Goal: Information Seeking & Learning: Find specific fact

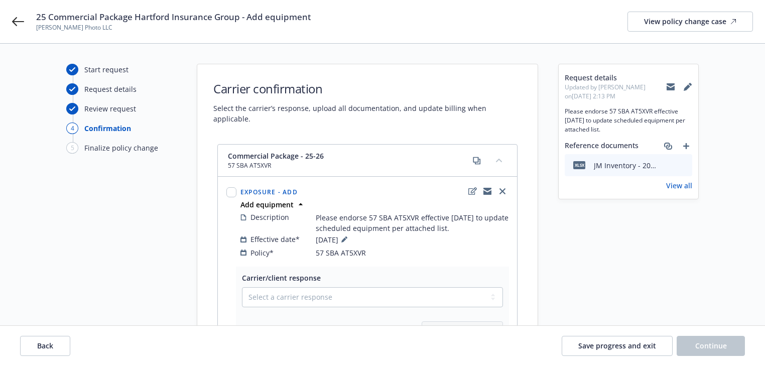
drag, startPoint x: 672, startPoint y: 86, endPoint x: 560, endPoint y: 88, distance: 111.5
click at [672, 86] on icon at bounding box center [671, 87] width 8 height 8
drag, startPoint x: 343, startPoint y: 244, endPoint x: 368, endPoint y: 243, distance: 25.1
click at [368, 248] on div "Policy* 57 SBA AT5XVR" at bounding box center [375, 253] width 268 height 11
copy span "T5XVR"
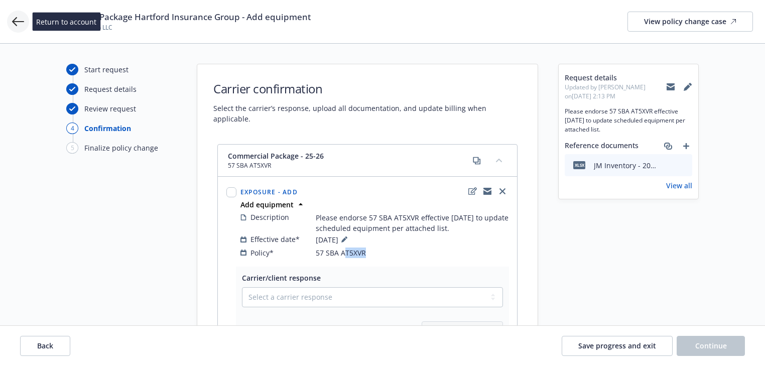
click at [13, 25] on icon at bounding box center [18, 22] width 12 height 12
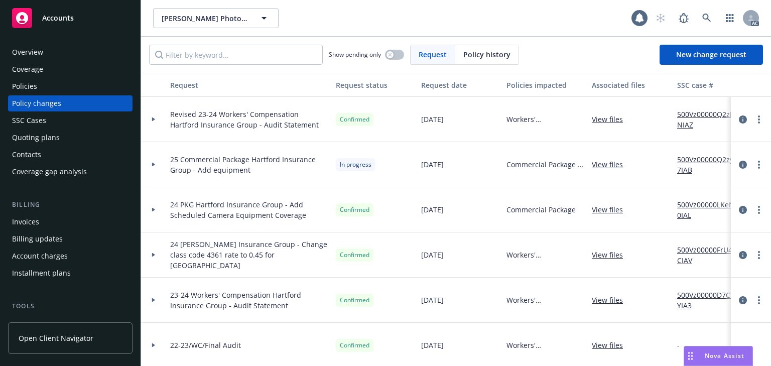
click at [34, 84] on div "Policies" at bounding box center [24, 86] width 25 height 16
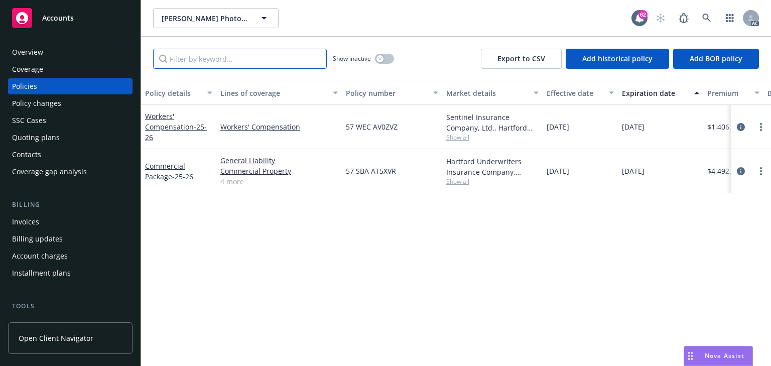
click at [202, 62] on input "Filter by keyword..." at bounding box center [240, 59] width 174 height 20
paste input "T5XVR"
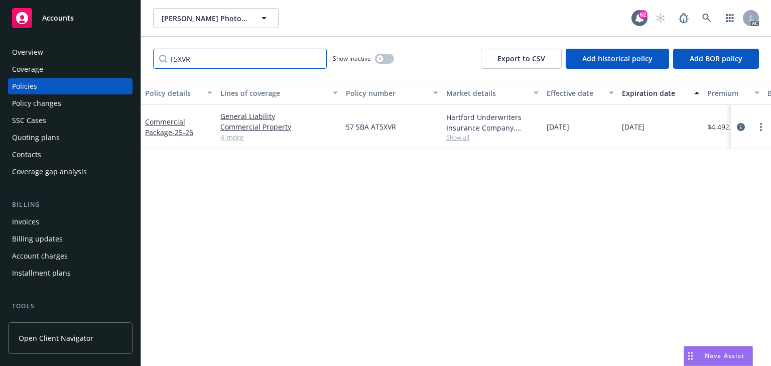
type input "T5XVR"
click at [289, 191] on div "Policy details Lines of coverage Policy number Market details Effective date Ex…" at bounding box center [456, 223] width 630 height 285
click at [741, 127] on icon "circleInformation" at bounding box center [741, 127] width 8 height 8
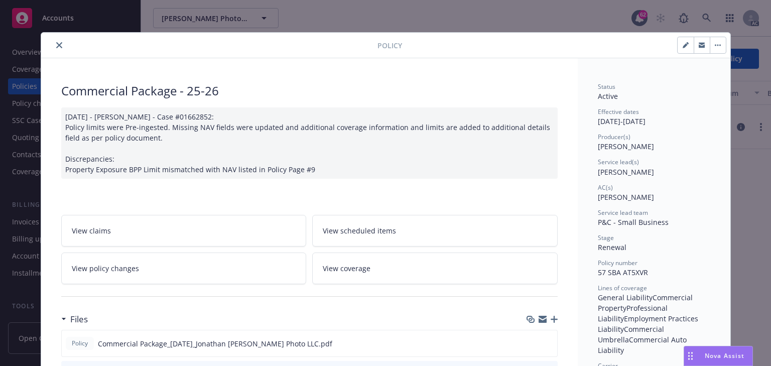
scroll to position [30, 0]
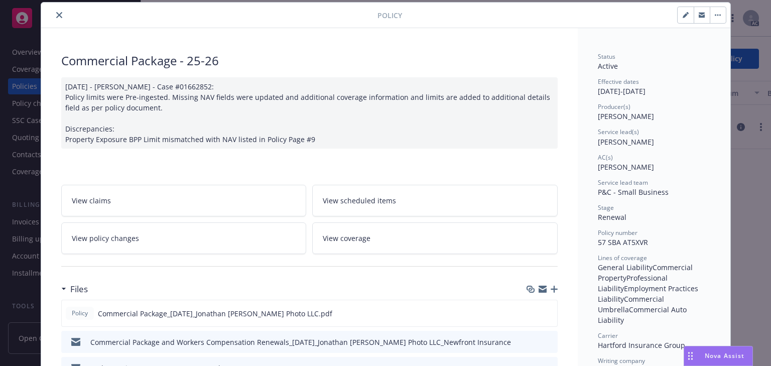
drag, startPoint x: 597, startPoint y: 141, endPoint x: 646, endPoint y: 141, distance: 49.2
click at [646, 141] on span "[PERSON_NAME]" at bounding box center [626, 142] width 56 height 10
copy span "[PERSON_NAME]"
click at [659, 154] on div "AC(s)" at bounding box center [654, 157] width 112 height 9
drag, startPoint x: 595, startPoint y: 241, endPoint x: 642, endPoint y: 239, distance: 47.8
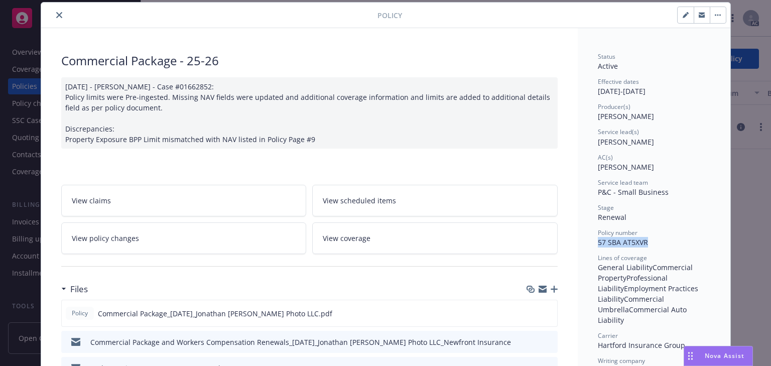
click at [642, 239] on span "57 SBA AT5XVR" at bounding box center [623, 243] width 50 height 10
copy span "57 SBA AT5XVR"
